Goal: Transaction & Acquisition: Purchase product/service

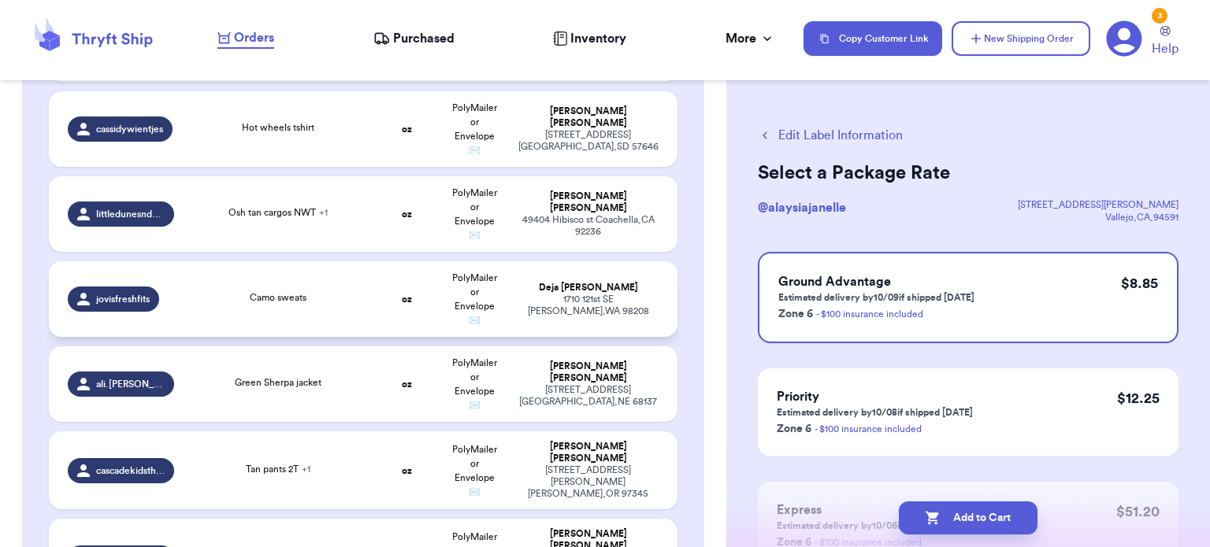
click at [323, 291] on div "Camo sweats" at bounding box center [278, 299] width 170 height 17
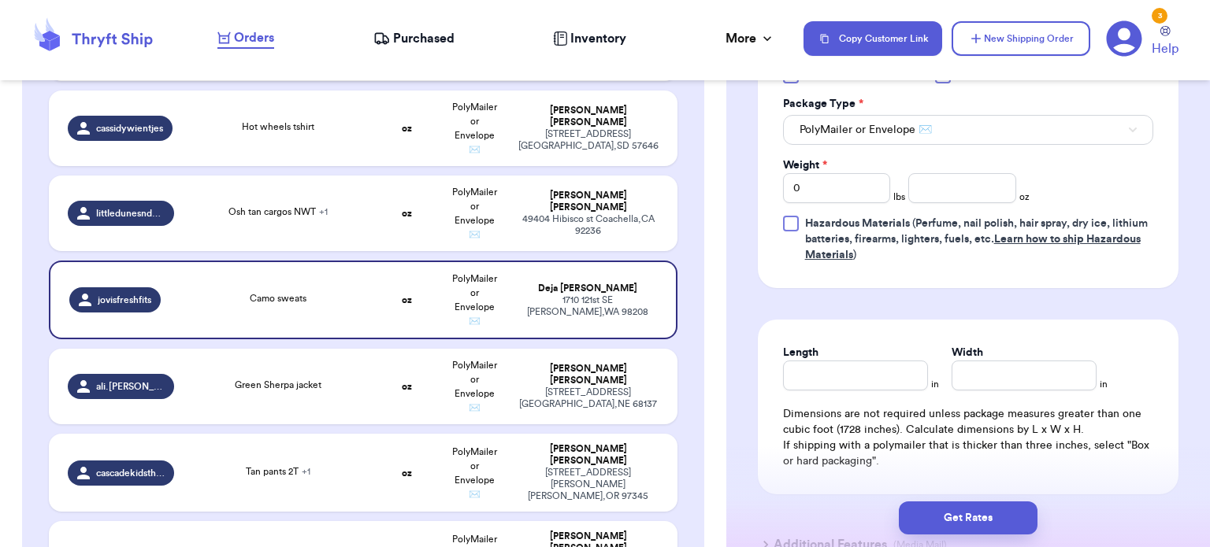
scroll to position [746, 0]
click at [935, 187] on input "number" at bounding box center [962, 189] width 108 height 30
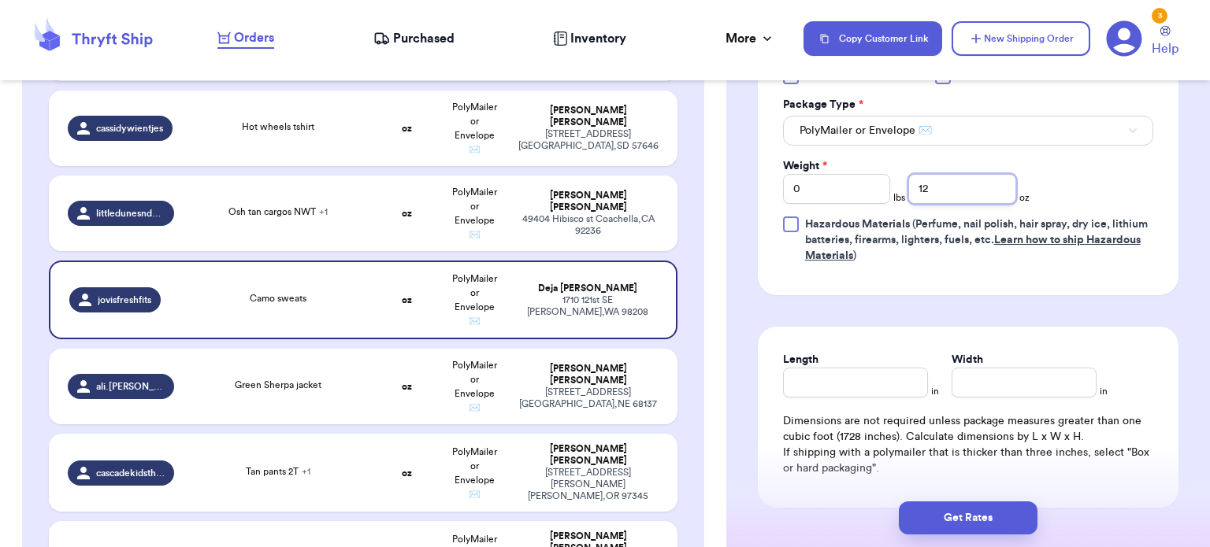
type input "12"
click at [819, 381] on input "Length" at bounding box center [855, 383] width 145 height 30
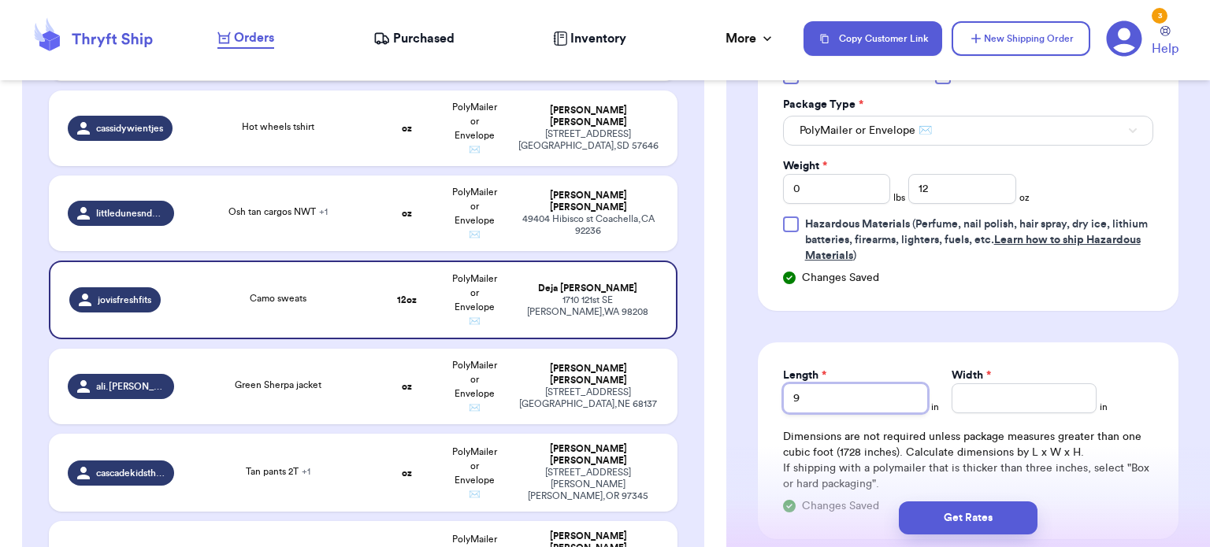
type input "9"
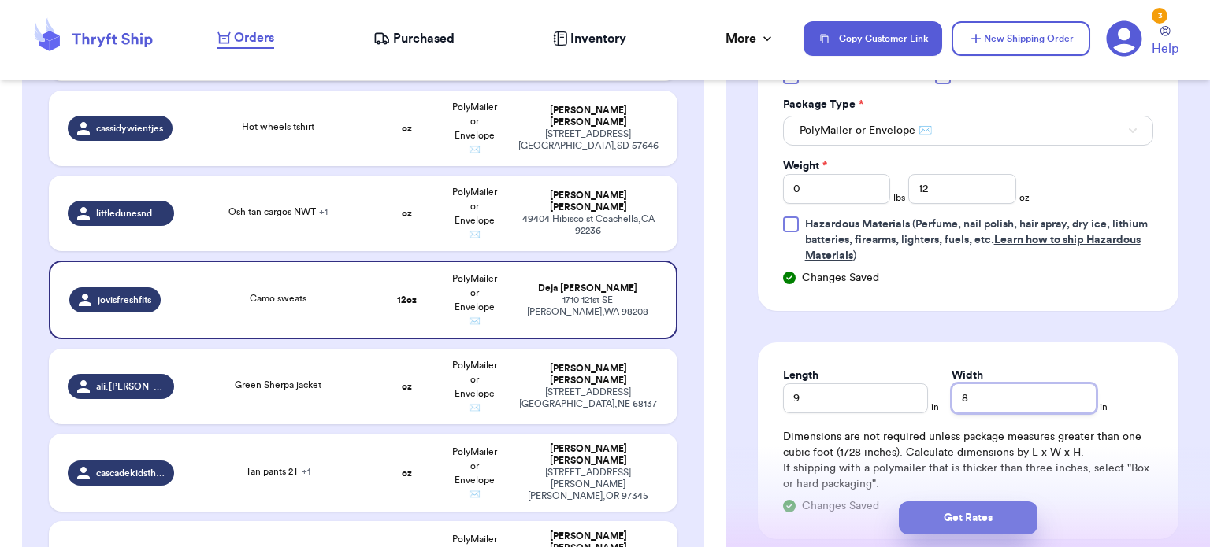
type input "8"
click at [946, 511] on button "Get Rates" at bounding box center [967, 518] width 139 height 33
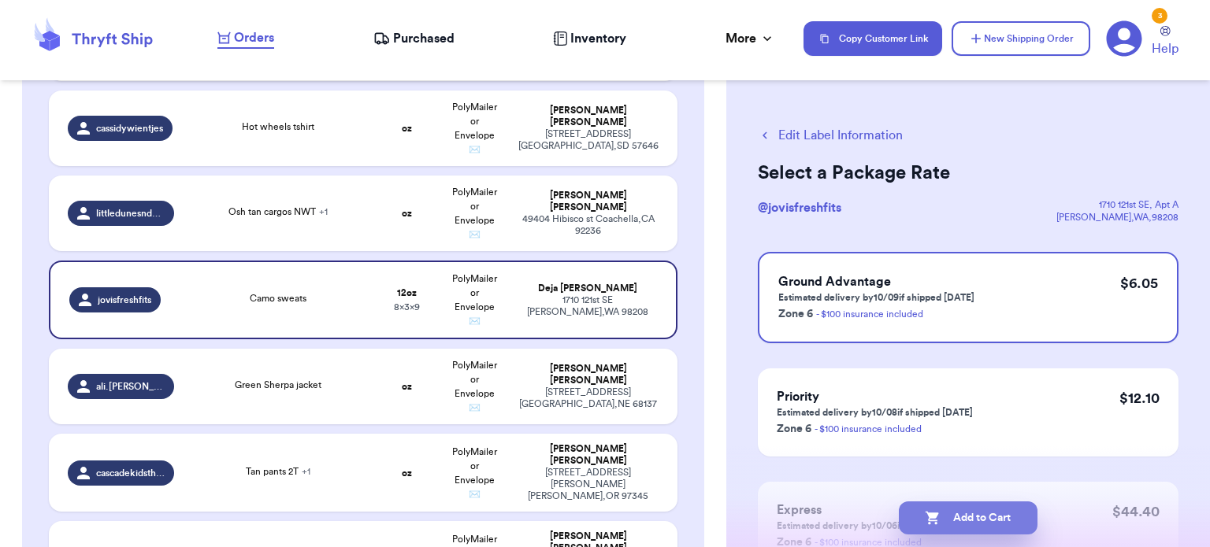
click at [1018, 518] on button "Add to Cart" at bounding box center [967, 518] width 139 height 33
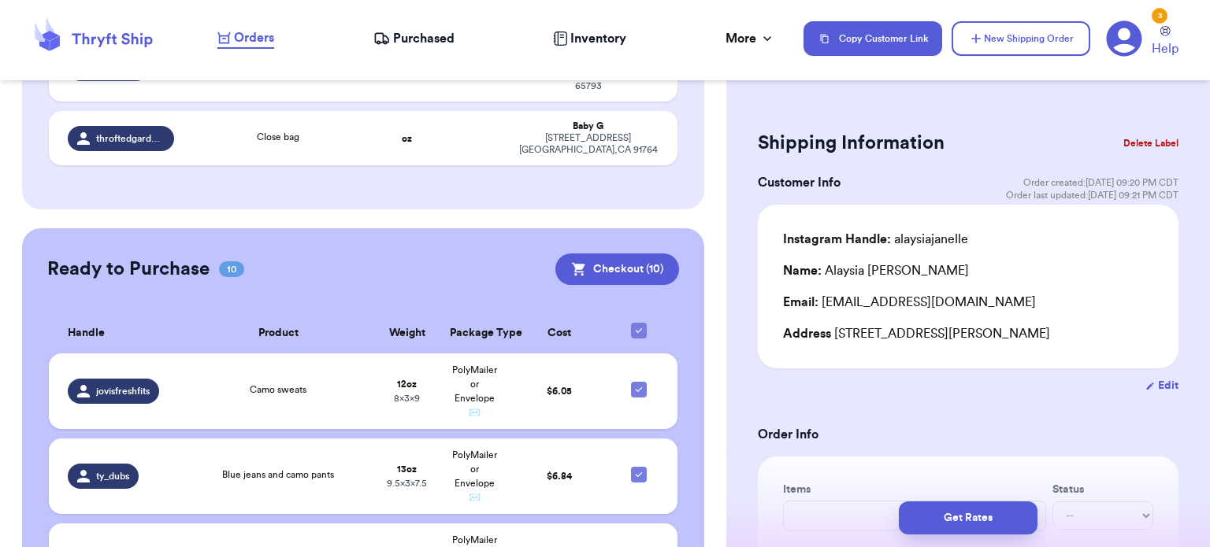
scroll to position [2339, 0]
click at [576, 254] on button "Checkout ( 10 )" at bounding box center [617, 269] width 124 height 31
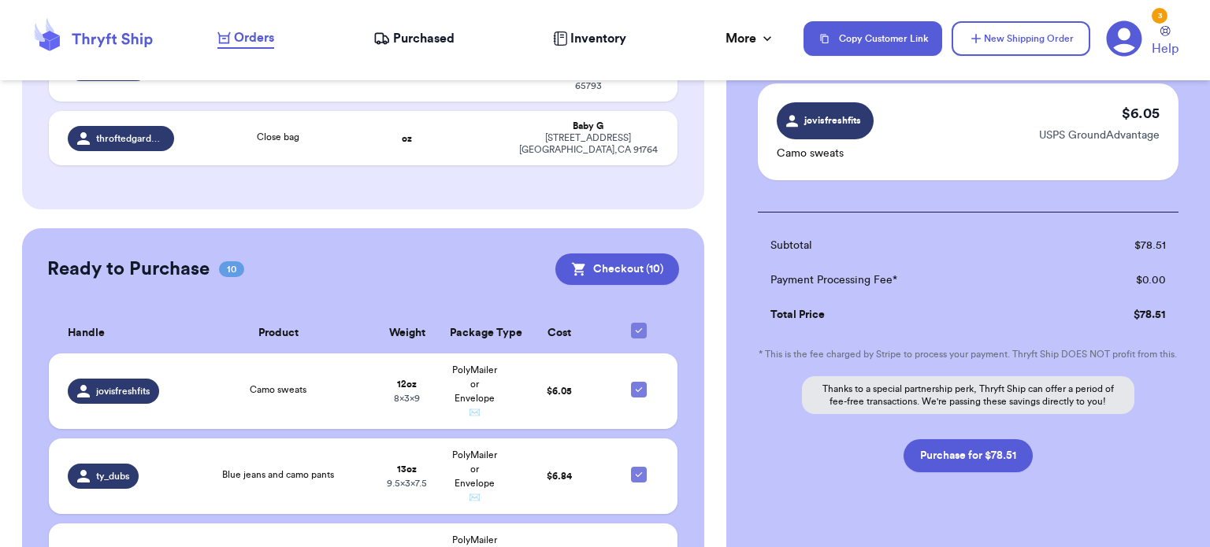
scroll to position [1053, 0]
click at [939, 472] on button "Purchase for $78.51" at bounding box center [967, 455] width 129 height 33
checkbox input "false"
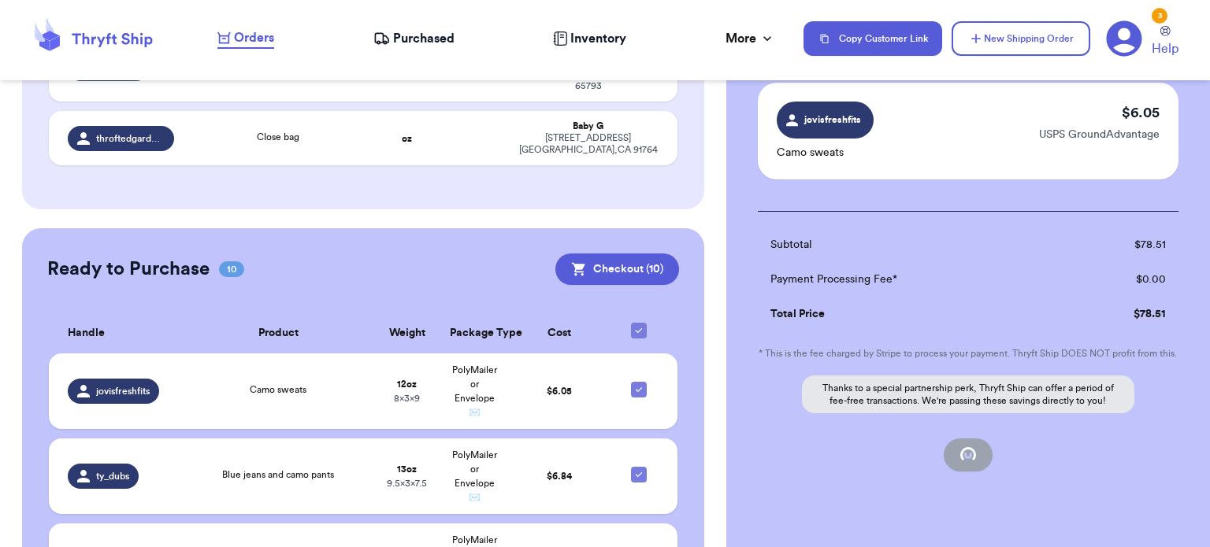
checkbox input "false"
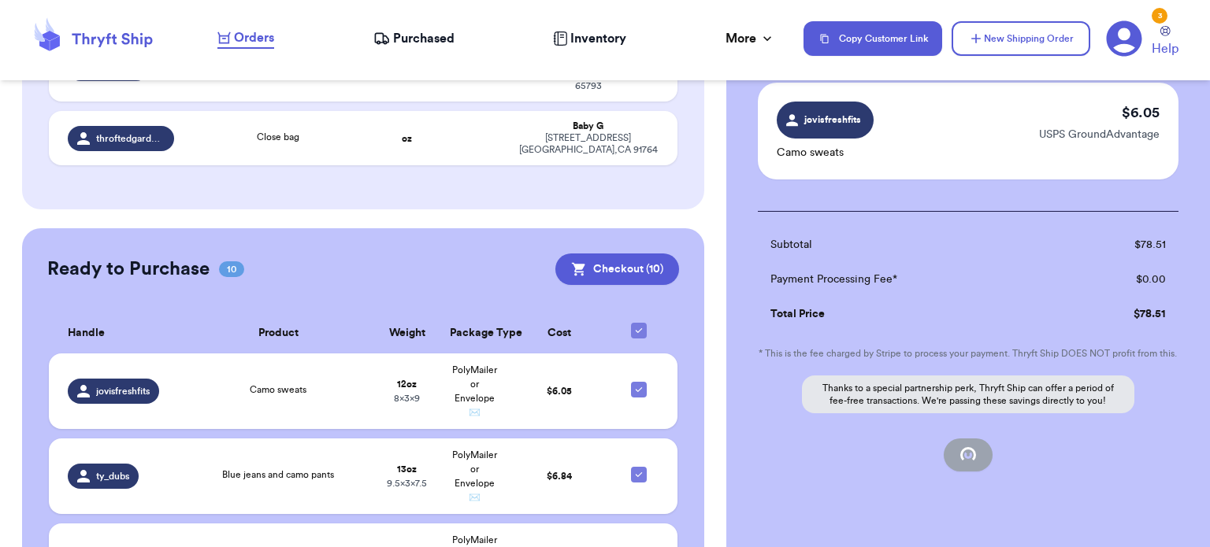
checkbox input "false"
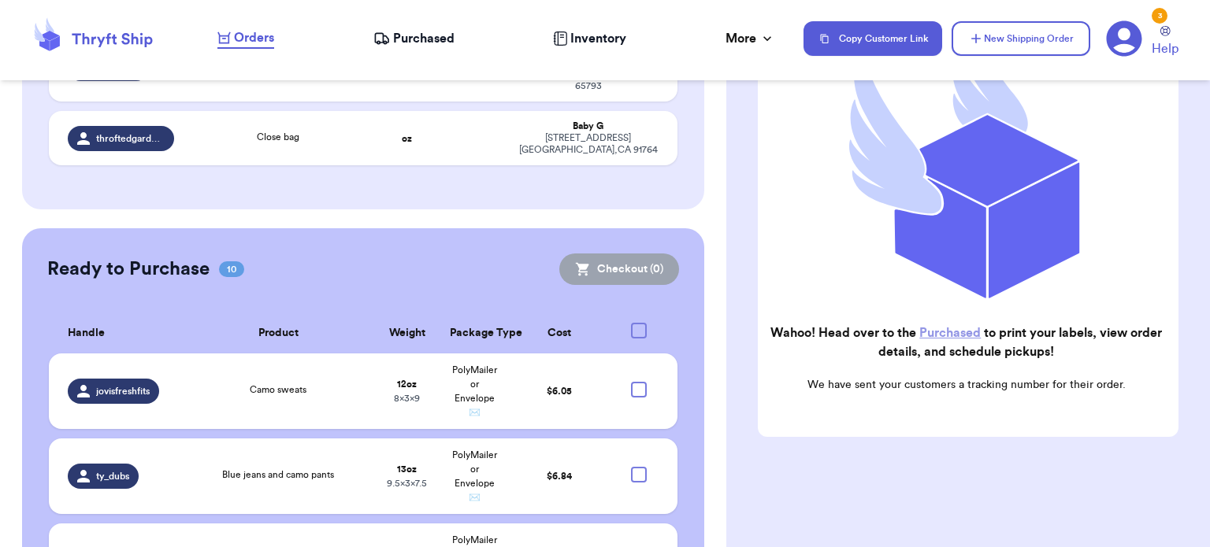
scroll to position [235, 0]
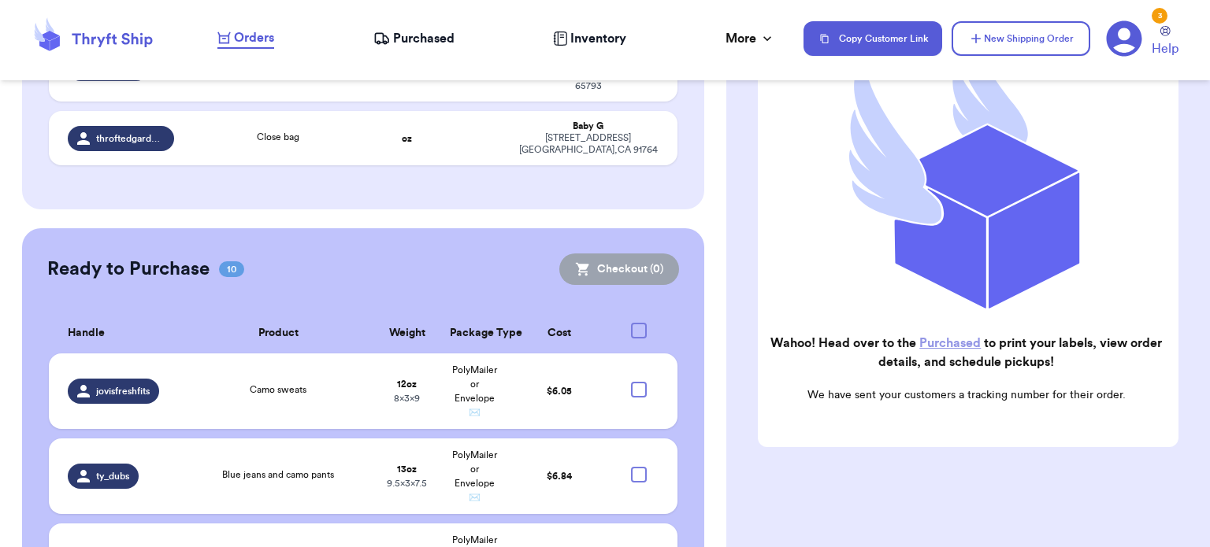
checkbox input "true"
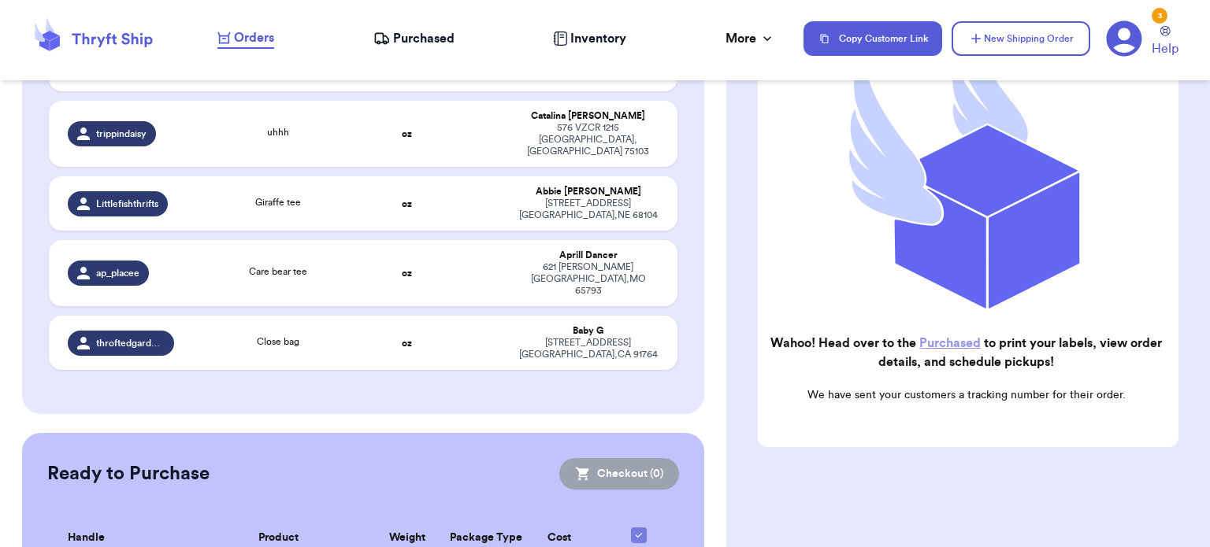
click at [389, 41] on icon at bounding box center [381, 39] width 17 height 16
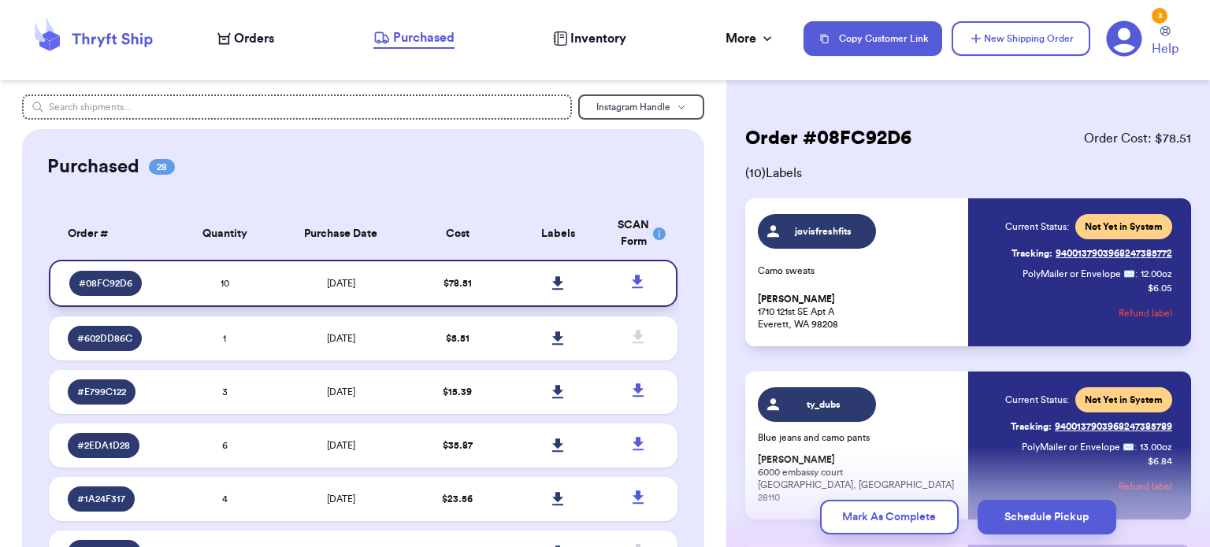
click at [552, 280] on icon at bounding box center [557, 282] width 11 height 13
